Goal: Information Seeking & Learning: Learn about a topic

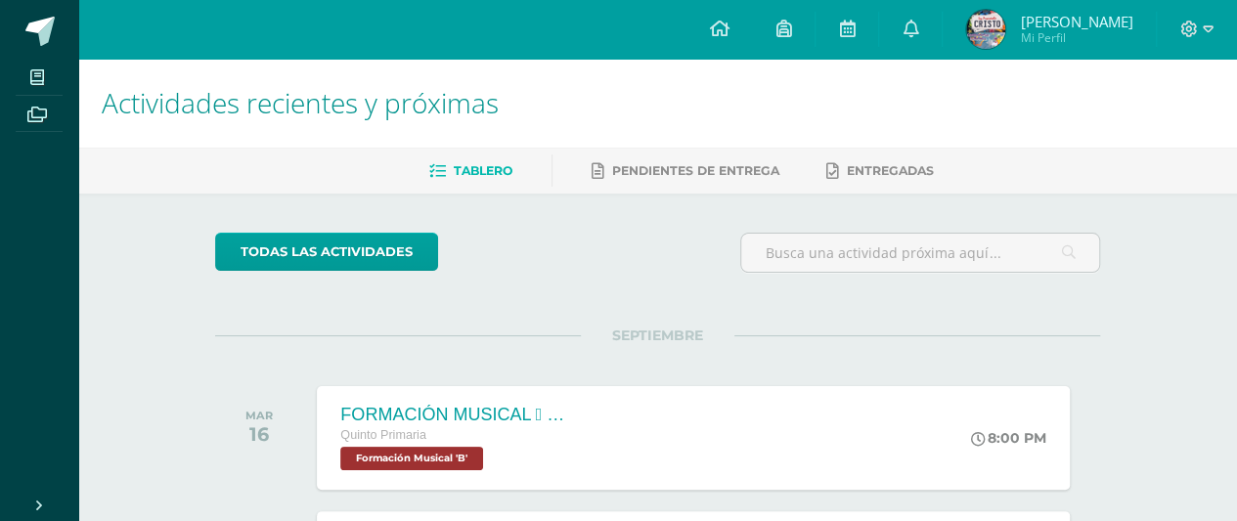
click at [1005, 19] on img at bounding box center [985, 29] width 39 height 39
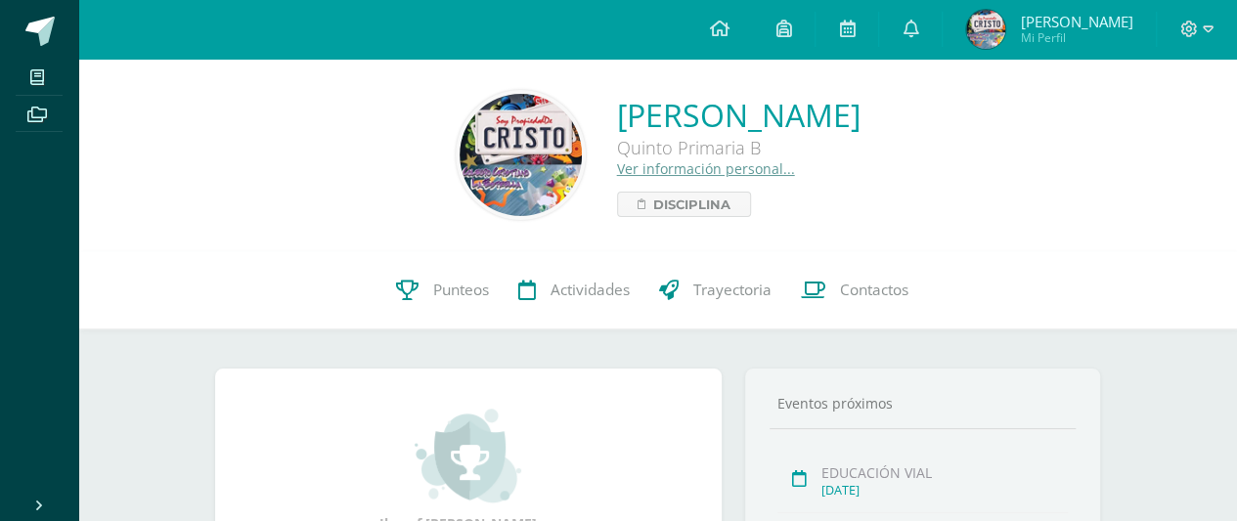
click at [617, 164] on link "Ver información personal..." at bounding box center [706, 168] width 178 height 19
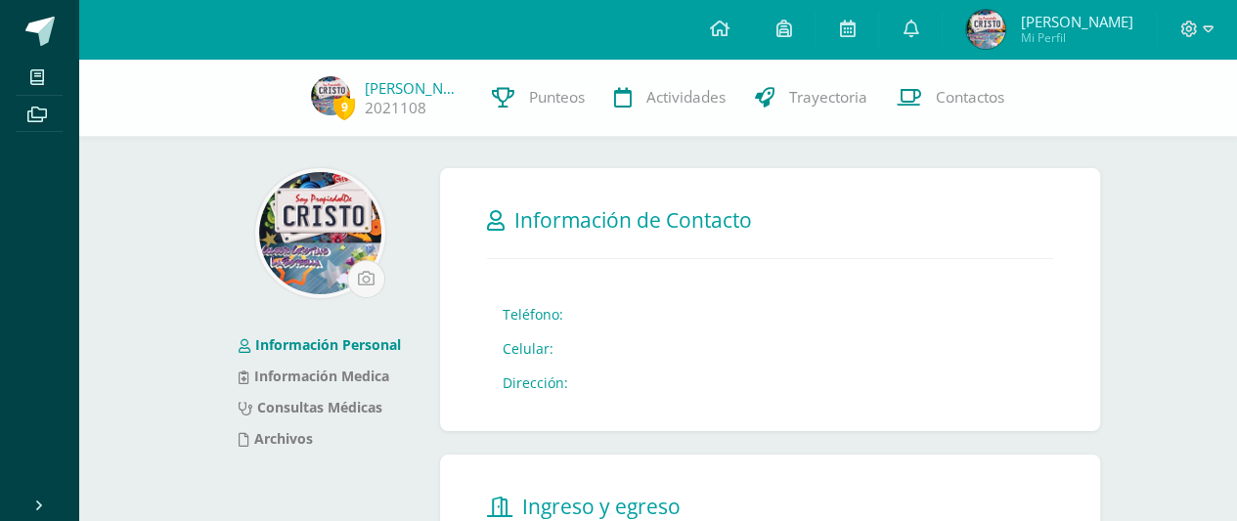
click at [555, 318] on td "Teléfono:" at bounding box center [535, 314] width 97 height 34
click at [562, 318] on td "Teléfono:" at bounding box center [535, 314] width 97 height 34
click at [548, 314] on td "Teléfono:" at bounding box center [535, 314] width 97 height 34
click at [567, 313] on td "Teléfono:" at bounding box center [535, 314] width 97 height 34
drag, startPoint x: 557, startPoint y: 318, endPoint x: 501, endPoint y: 324, distance: 57.0
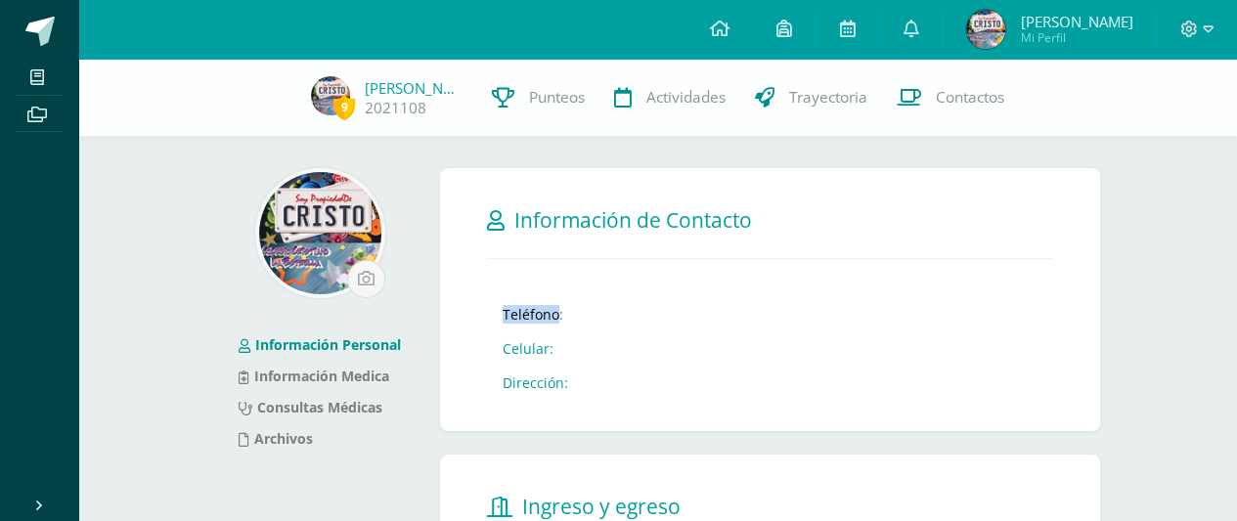
click at [501, 324] on td "Teléfono:" at bounding box center [535, 314] width 97 height 34
click at [708, 389] on form "Información de Contacto Teléfono: Celular: Dirección: Telefono Dirección Has ac…" at bounding box center [770, 299] width 660 height 263
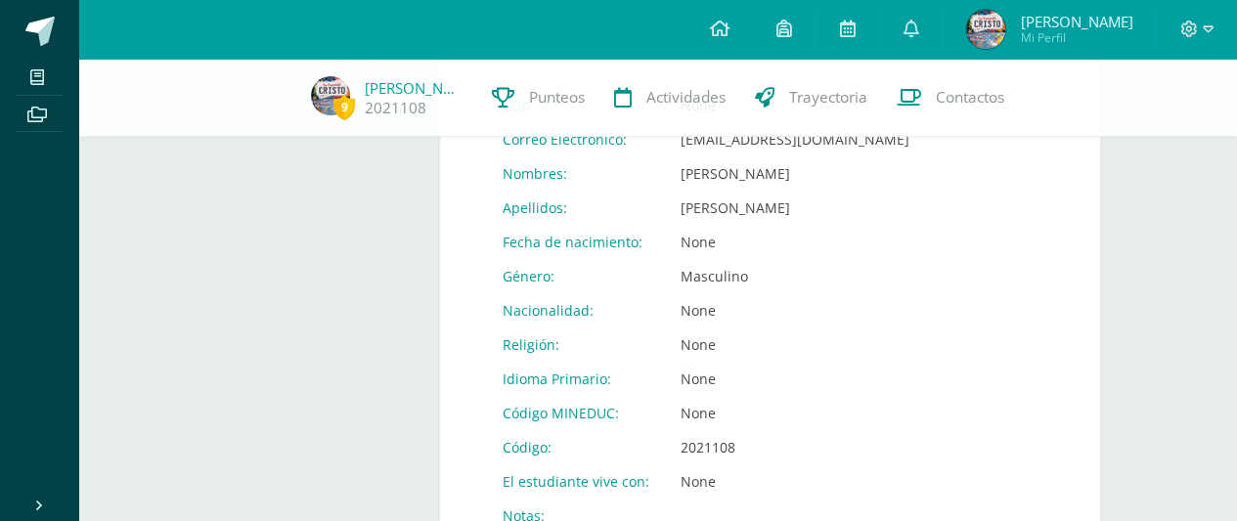
scroll to position [822, 0]
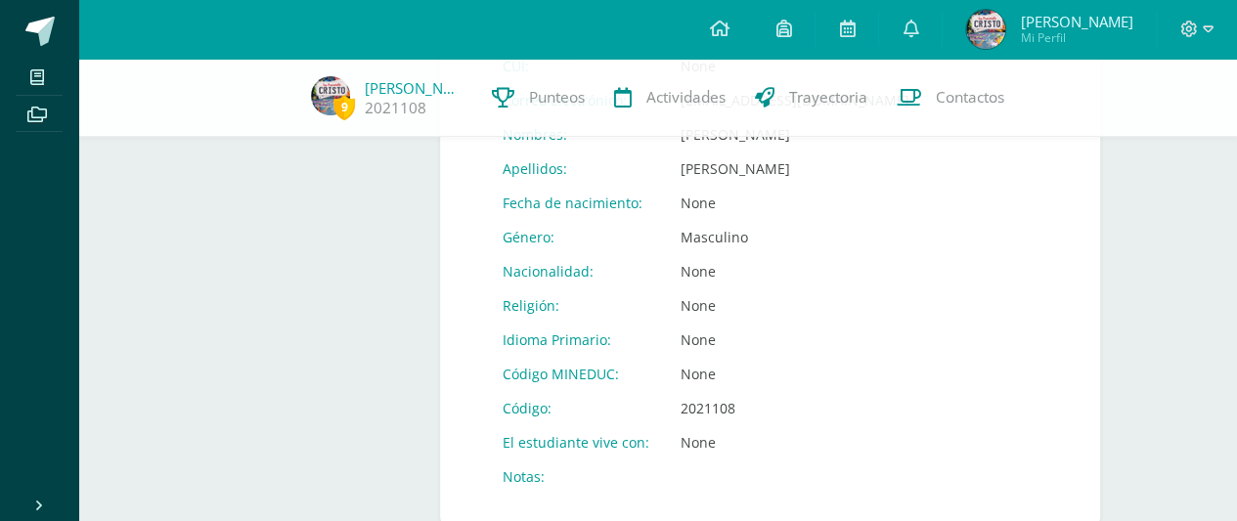
click at [708, 200] on td "None" at bounding box center [795, 203] width 260 height 34
click at [750, 221] on td "Masculino" at bounding box center [795, 237] width 260 height 34
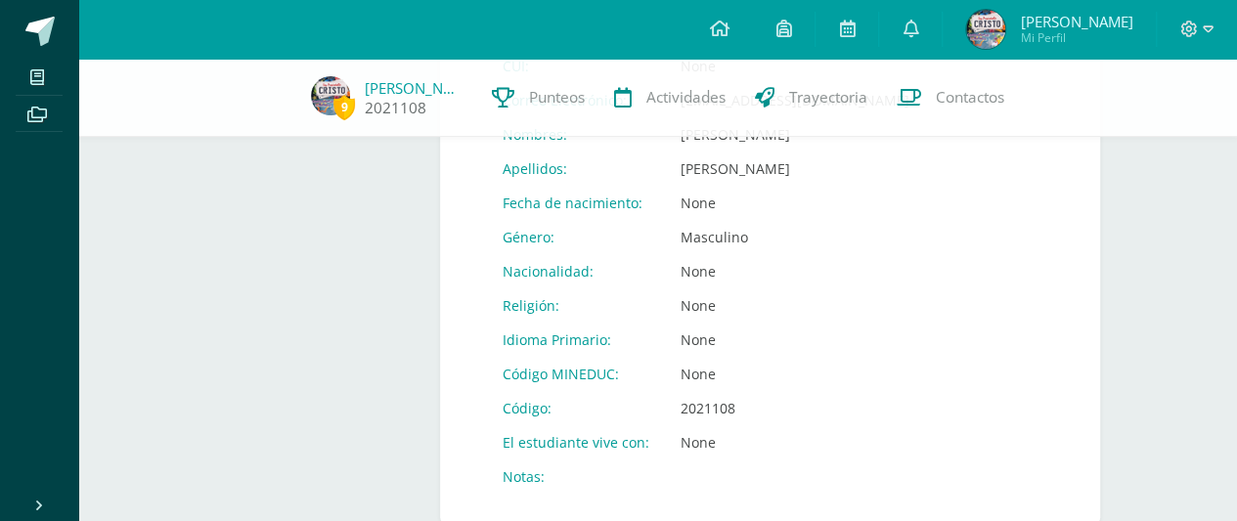
click at [333, 105] on img at bounding box center [330, 95] width 39 height 39
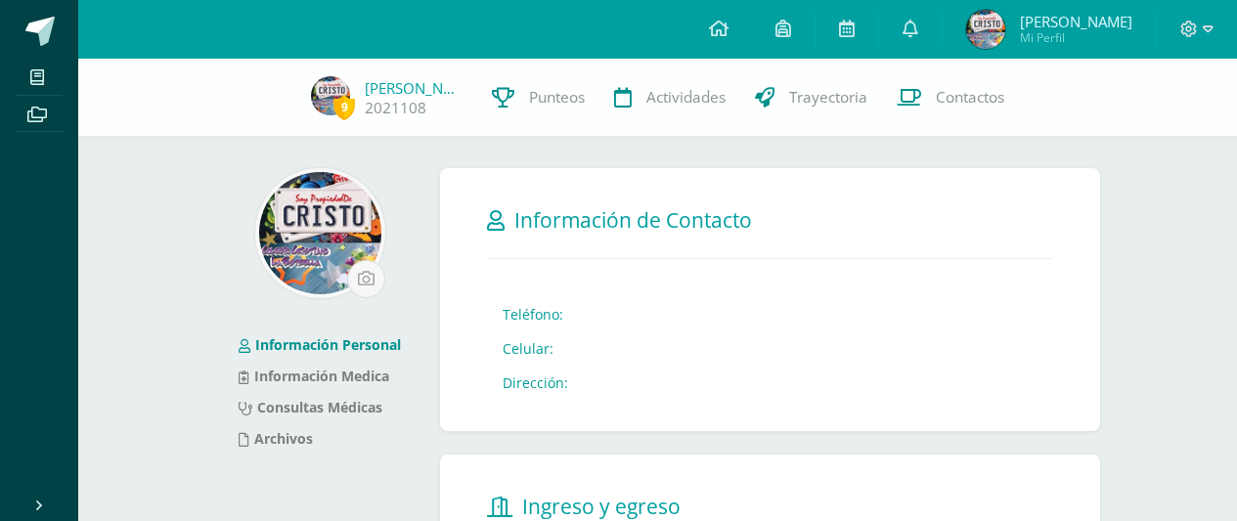
scroll to position [822, 0]
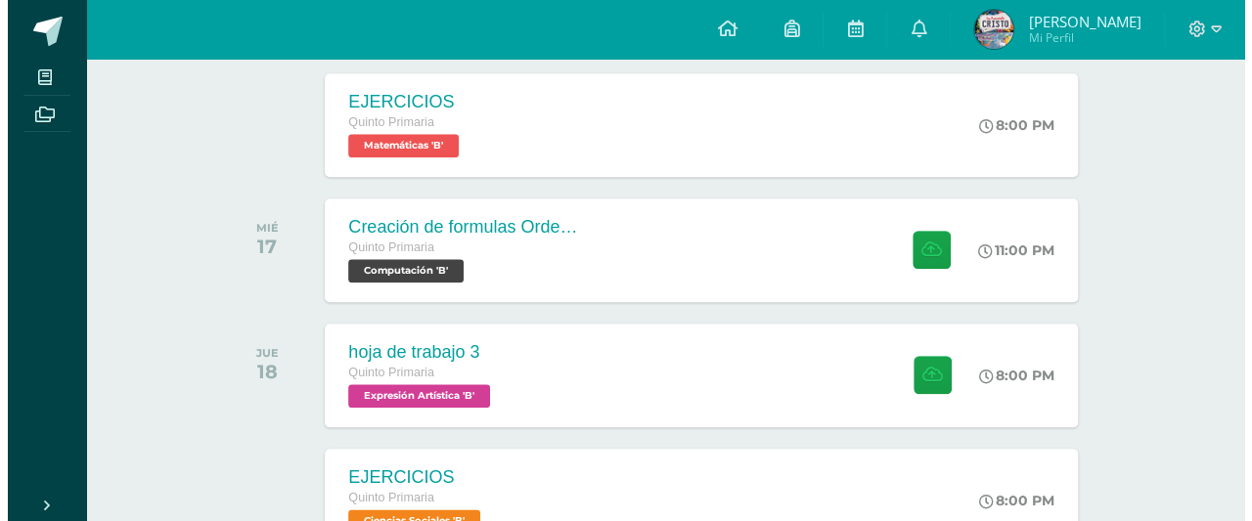
scroll to position [939, 0]
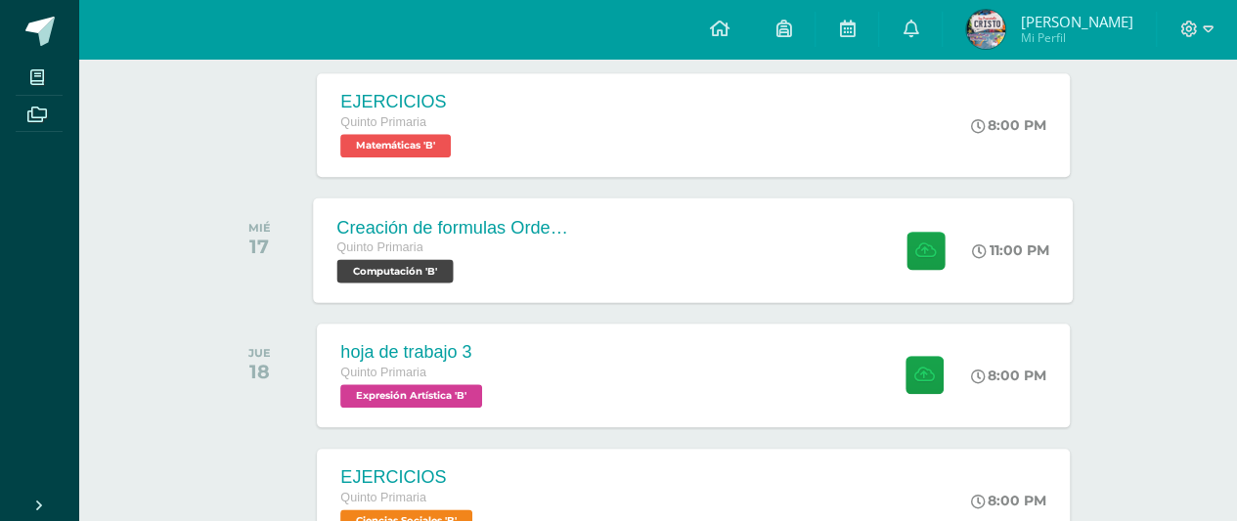
click at [675, 253] on div "Creación de formulas Orden jerárquico Quinto Primaria Computación 'B' 11:00 PM …" at bounding box center [694, 250] width 760 height 105
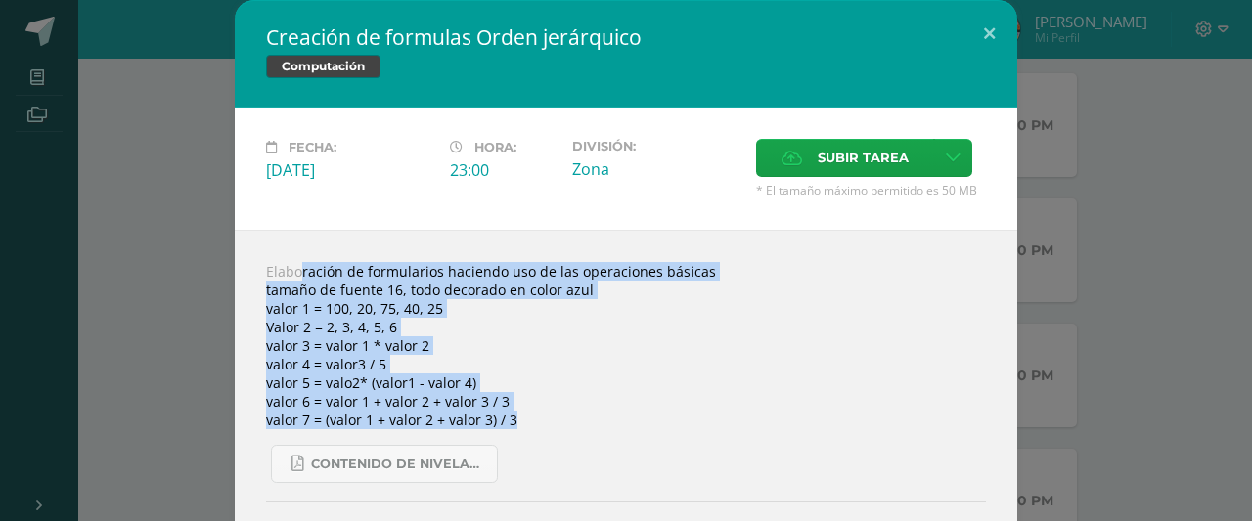
drag, startPoint x: 258, startPoint y: 269, endPoint x: 516, endPoint y: 411, distance: 294.6
click at [516, 411] on div "Elaboración de formularios haciendo uso de las operaciones básicas tamaño de fu…" at bounding box center [626, 422] width 782 height 384
click at [262, 307] on div "Elaboración de formularios haciendo uso de las operaciones básicas tamaño de fu…" at bounding box center [626, 422] width 782 height 384
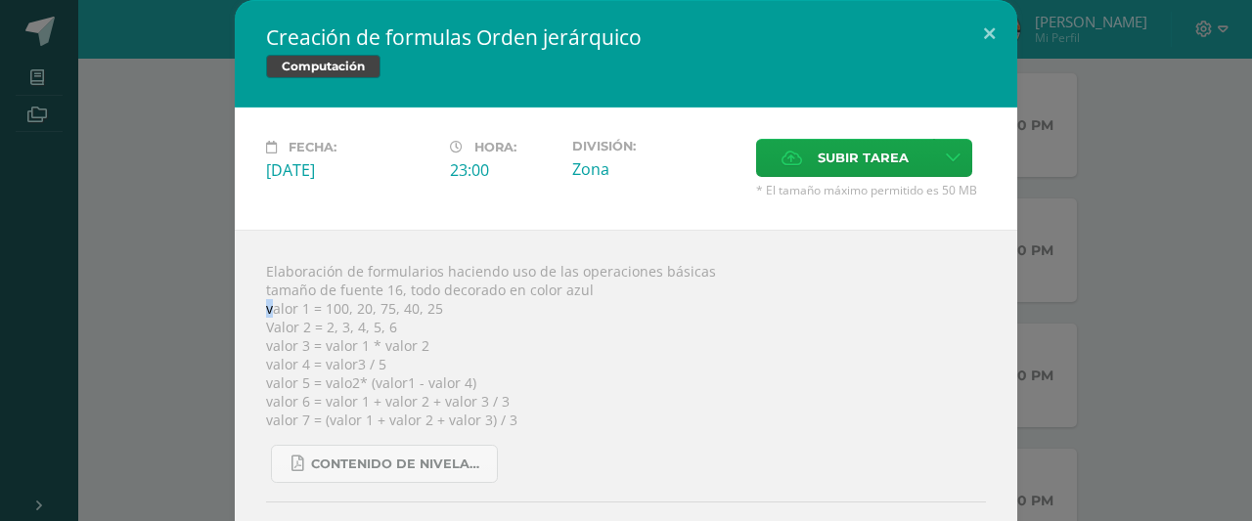
click at [257, 307] on div "Elaboración de formularios haciendo uso de las operaciones básicas tamaño de fu…" at bounding box center [626, 422] width 782 height 384
click at [250, 317] on div "Elaboración de formularios haciendo uso de las operaciones básicas tamaño de fu…" at bounding box center [626, 422] width 782 height 384
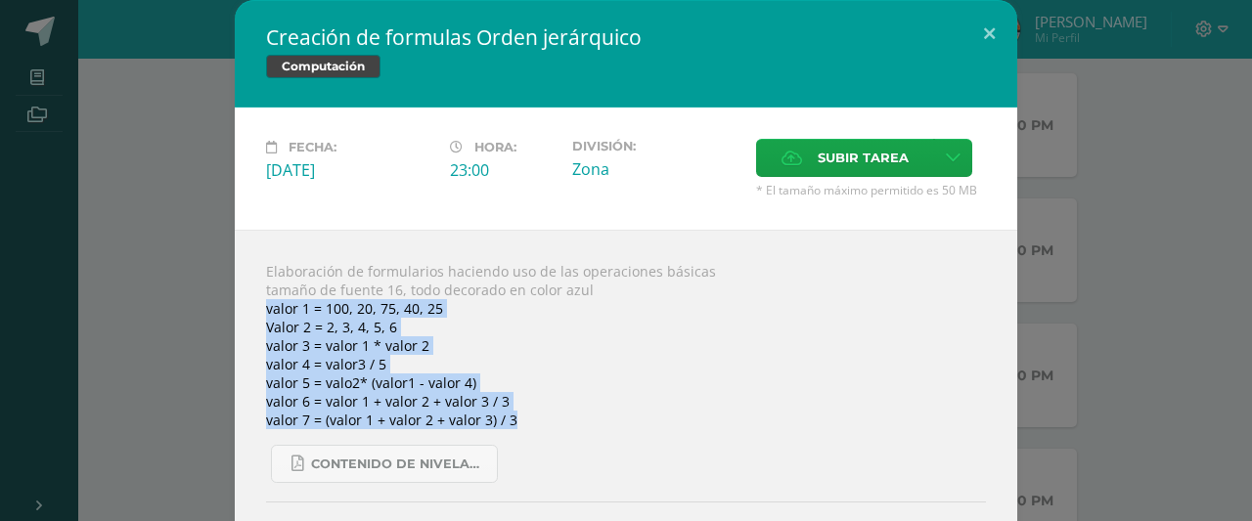
drag, startPoint x: 256, startPoint y: 306, endPoint x: 512, endPoint y: 413, distance: 277.5
click at [512, 413] on div "Elaboración de formularios haciendo uso de las operaciones básicas tamaño de fu…" at bounding box center [626, 422] width 782 height 384
click at [475, 389] on div "Elaboración de formularios haciendo uso de las operaciones básicas tamaño de fu…" at bounding box center [626, 422] width 782 height 384
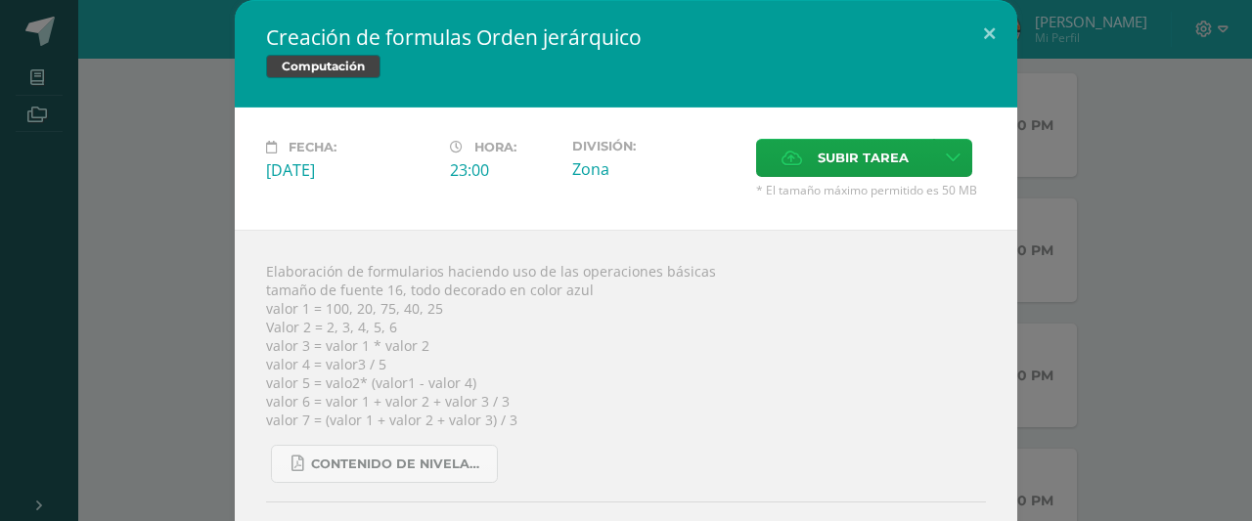
click at [475, 382] on div "Elaboración de formularios haciendo uso de las operaciones básicas tamaño de fu…" at bounding box center [626, 422] width 782 height 384
click at [483, 367] on div "Elaboración de formularios haciendo uso de las operaciones básicas tamaño de fu…" at bounding box center [626, 422] width 782 height 384
click at [483, 366] on div "Elaboración de formularios haciendo uso de las operaciones básicas tamaño de fu…" at bounding box center [626, 422] width 782 height 384
click at [483, 361] on div "Elaboración de formularios haciendo uso de las operaciones básicas tamaño de fu…" at bounding box center [626, 422] width 782 height 384
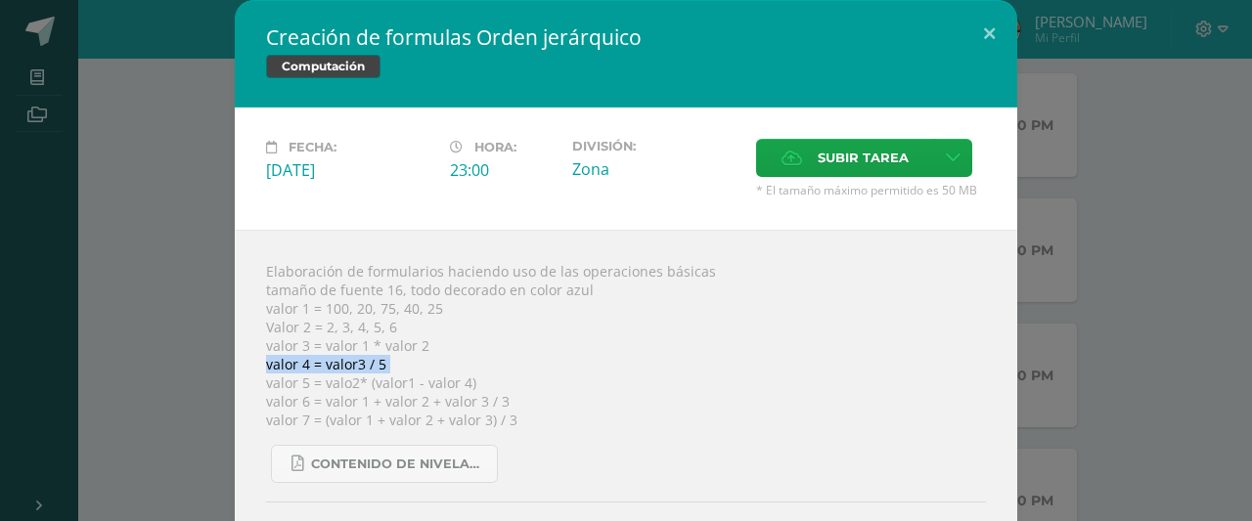
click at [483, 359] on div "Elaboración de formularios haciendo uso de las operaciones básicas tamaño de fu…" at bounding box center [626, 422] width 782 height 384
click at [484, 359] on div "Elaboración de formularios haciendo uso de las operaciones básicas tamaño de fu…" at bounding box center [626, 422] width 782 height 384
click at [483, 396] on div "Elaboración de formularios haciendo uso de las operaciones básicas tamaño de fu…" at bounding box center [626, 422] width 782 height 384
click at [496, 398] on div "Elaboración de formularios haciendo uso de las operaciones básicas tamaño de fu…" at bounding box center [626, 422] width 782 height 384
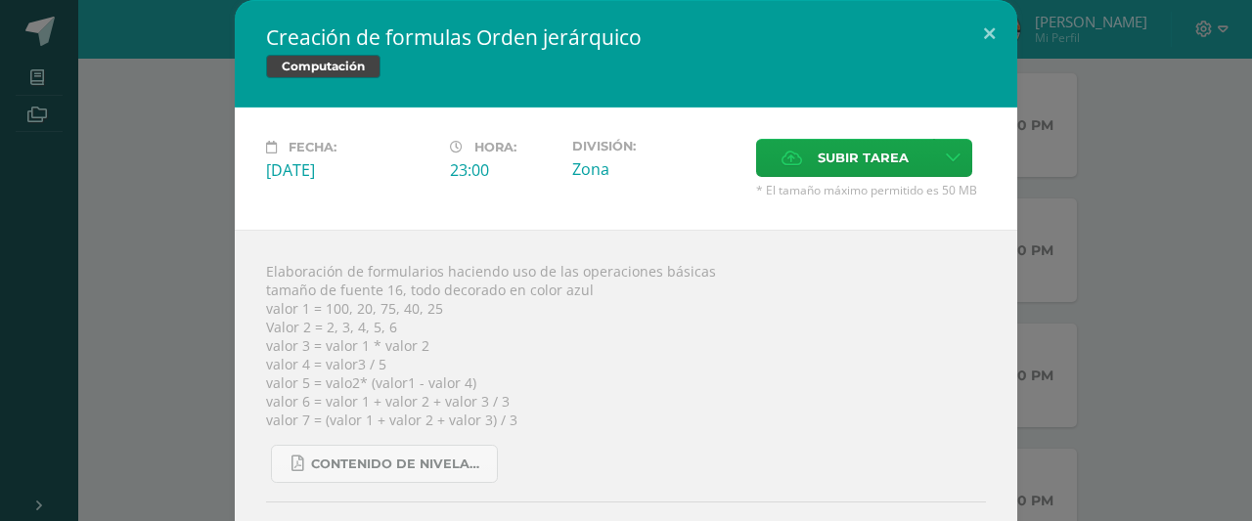
click at [494, 406] on div "Elaboración de formularios haciendo uso de las operaciones básicas tamaño de fu…" at bounding box center [626, 422] width 782 height 384
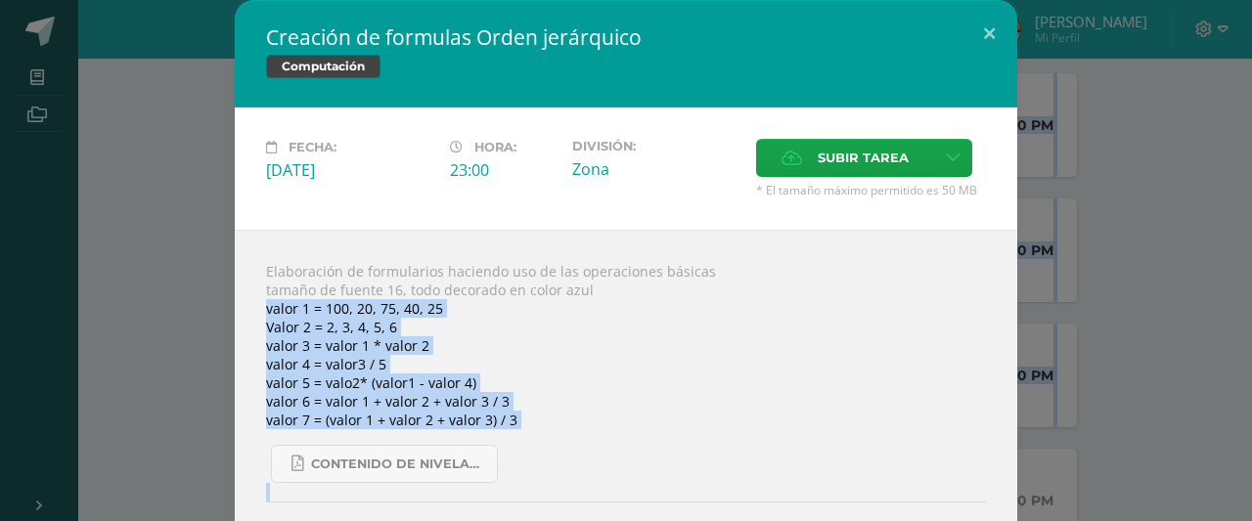
scroll to position [88, 0]
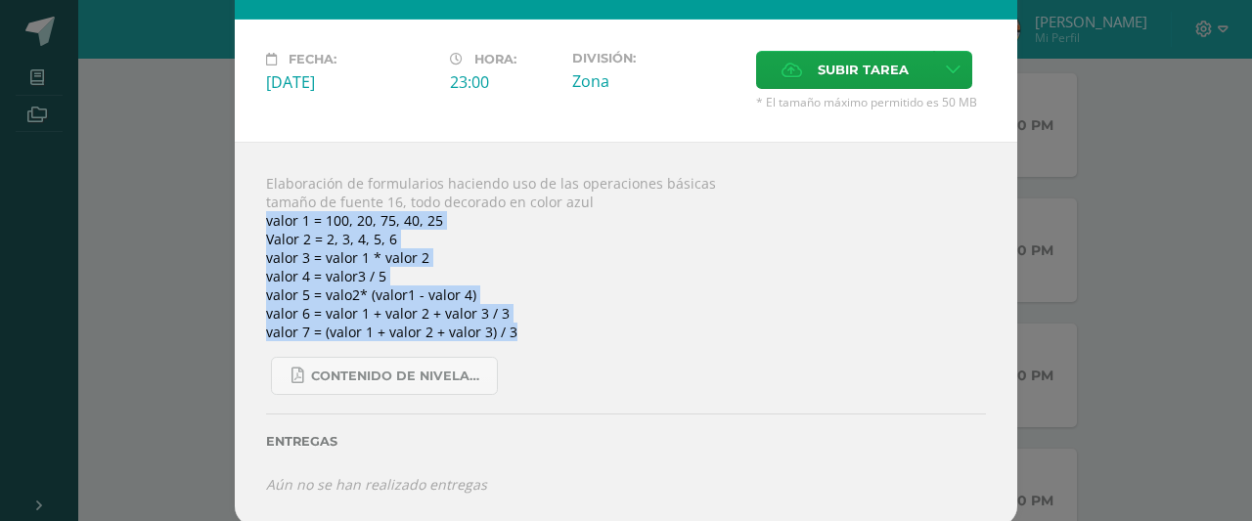
drag, startPoint x: 494, startPoint y: 406, endPoint x: 512, endPoint y: 324, distance: 84.2
click at [512, 324] on div "Elaboración de formularios haciendo uso de las operaciones básicas tamaño de fu…" at bounding box center [626, 334] width 782 height 384
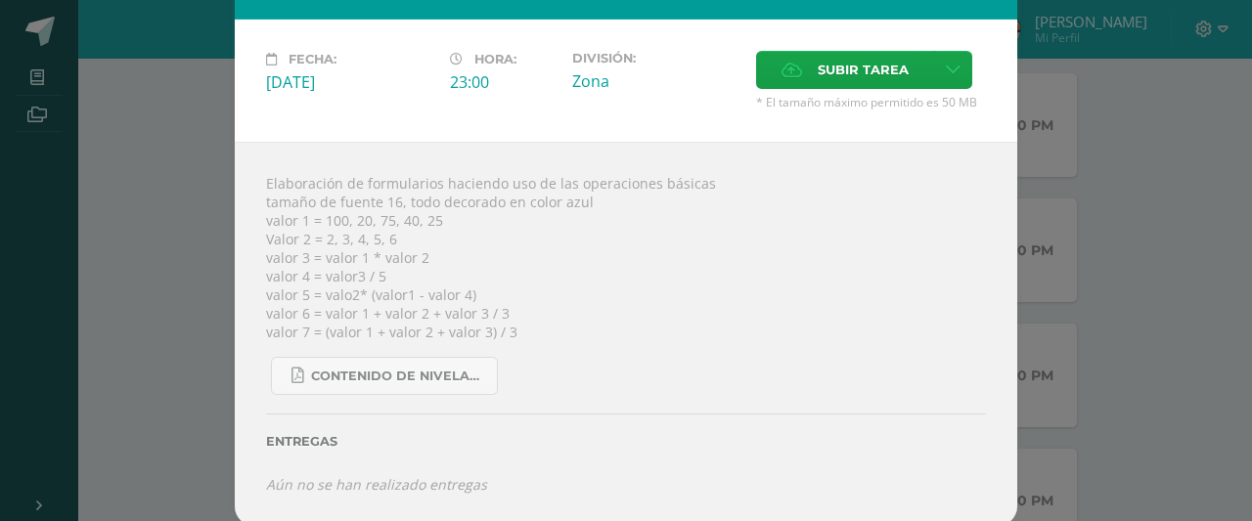
drag, startPoint x: 482, startPoint y: 339, endPoint x: 704, endPoint y: 392, distance: 228.2
click at [704, 395] on div "Entregas" at bounding box center [626, 435] width 720 height 80
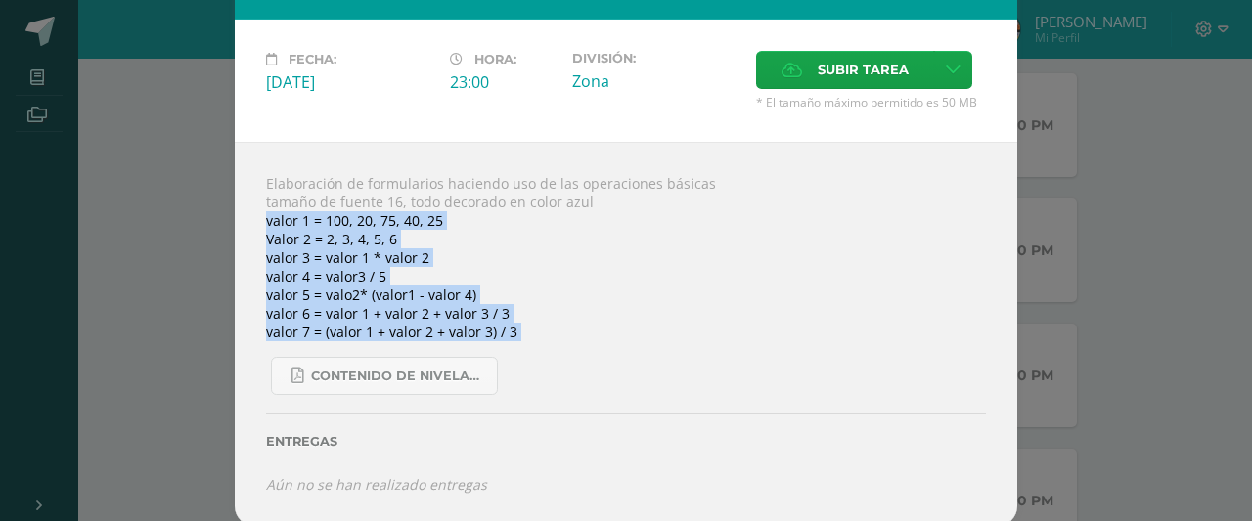
drag, startPoint x: 258, startPoint y: 220, endPoint x: 513, endPoint y: 346, distance: 284.7
click at [513, 346] on div "Elaboración de formularios haciendo uso de las operaciones básicas tamaño de fu…" at bounding box center [626, 334] width 782 height 384
